Goal: Communication & Community: Ask a question

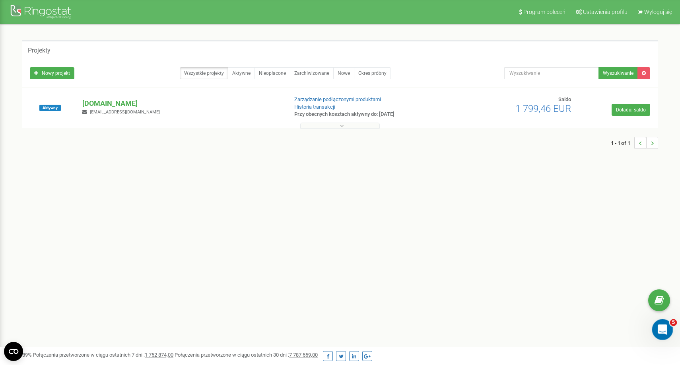
click at [658, 332] on div "Open Intercom Messenger" at bounding box center [661, 328] width 26 height 26
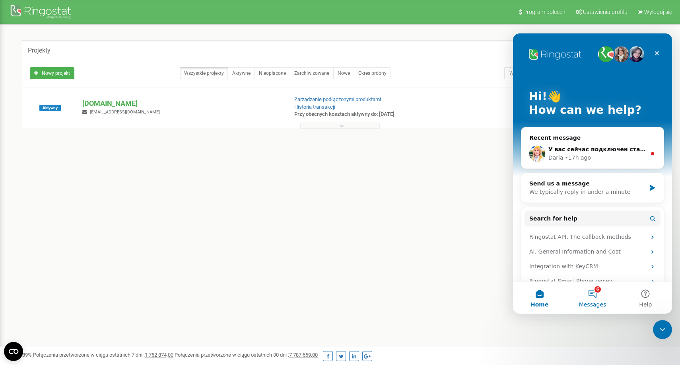
click at [591, 291] on button "6 Messages" at bounding box center [592, 297] width 53 height 32
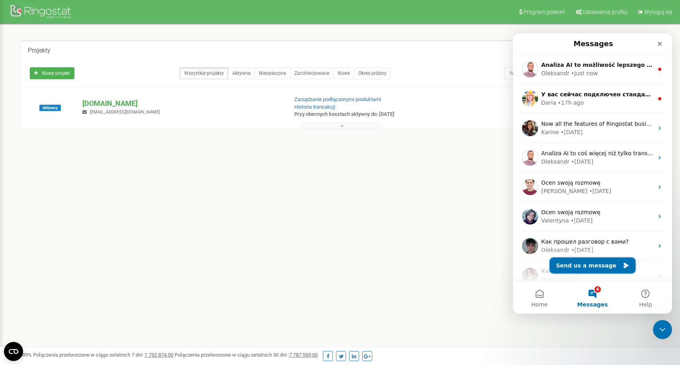
click at [582, 268] on button "Send us a message" at bounding box center [592, 265] width 86 height 16
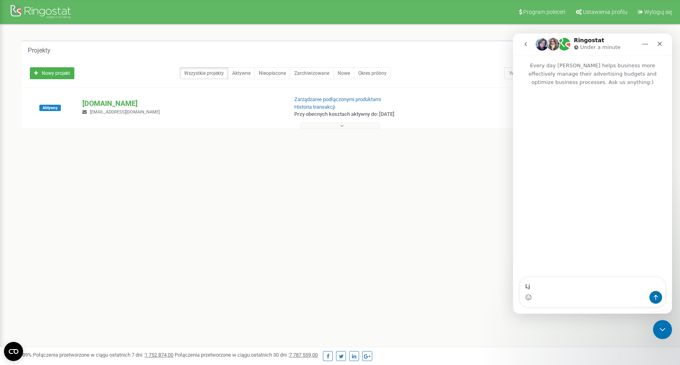
type textarea "L"
type textarea "Добрый день"
type textarea "помо"
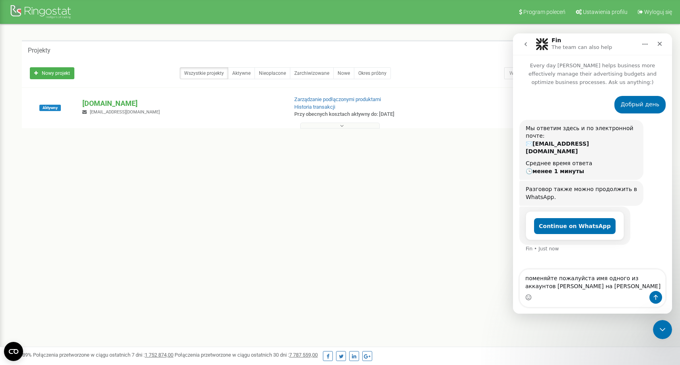
type textarea "поменяйте пожалуйста имя одного из аккаунтов [PERSON_NAME] на [PERSON_NAME]"
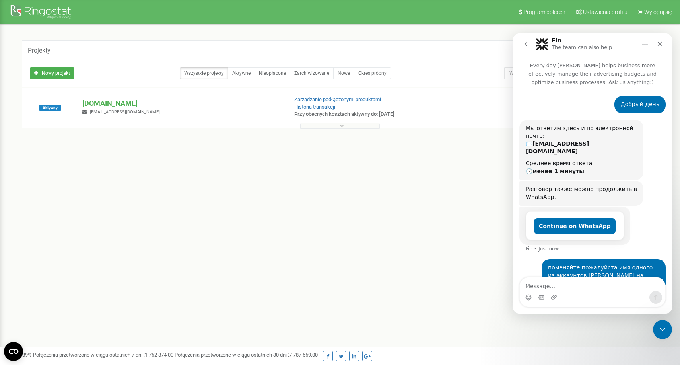
scroll to position [13, 0]
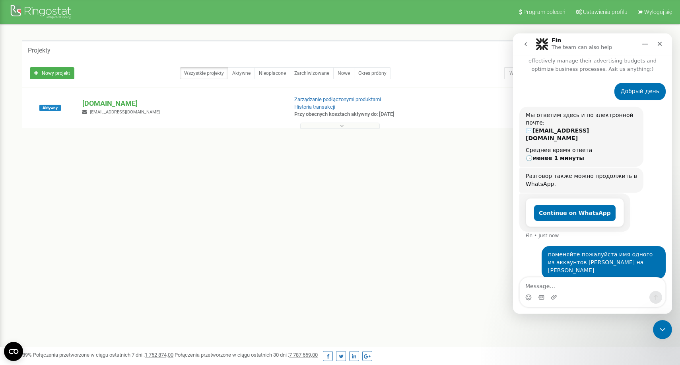
type textarea "b"
type textarea "и нужно выслать доступы"
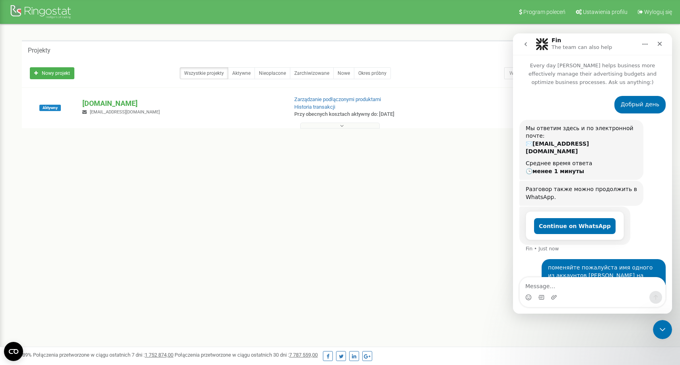
scroll to position [13, 0]
